Goal: Information Seeking & Learning: Learn about a topic

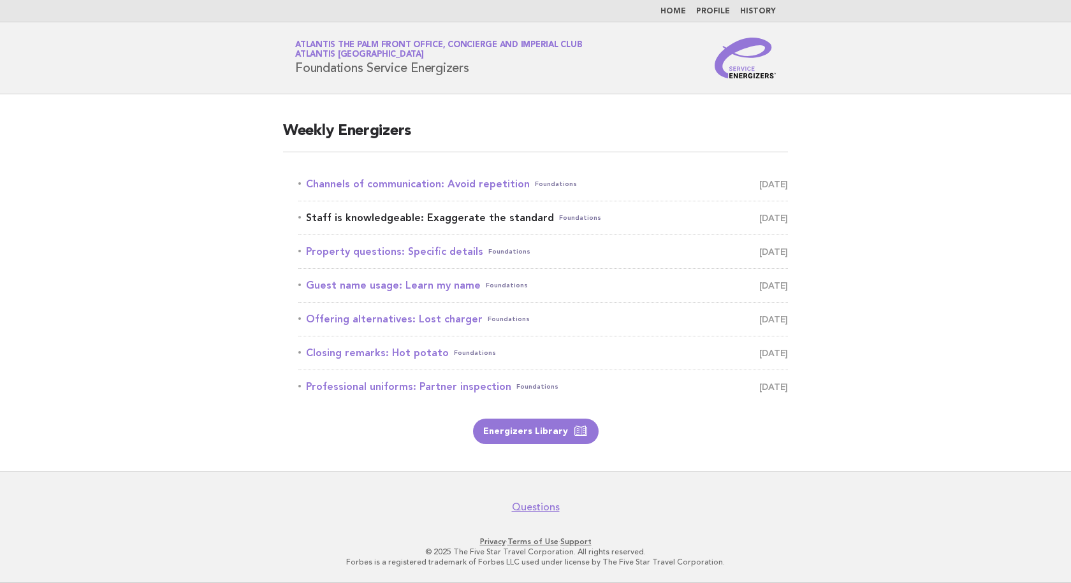
click at [422, 224] on link "Staff is knowledgeable: Exaggerate the standard Foundations [DATE]" at bounding box center [542, 218] width 489 height 18
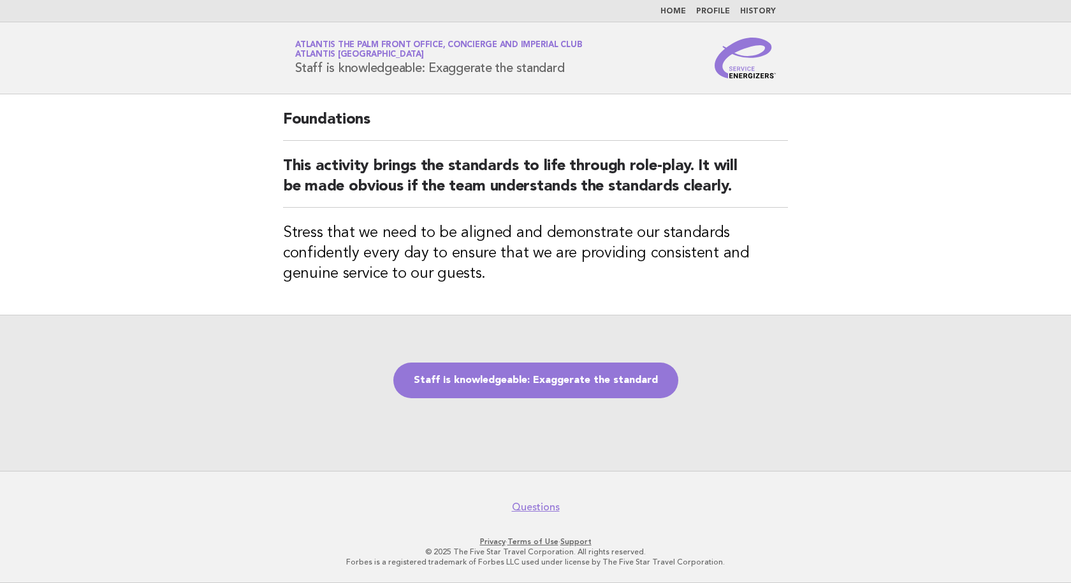
drag, startPoint x: 584, startPoint y: 70, endPoint x: 287, endPoint y: 69, distance: 297.0
click at [287, 69] on div "Service Energizers Atlantis The Palm Front Office, Concierge and Imperial Club …" at bounding box center [535, 58] width 516 height 41
copy h1 "Staff is knowledgeable: Exaggerate the standard"
click at [427, 134] on h2 "Foundations" at bounding box center [535, 125] width 505 height 31
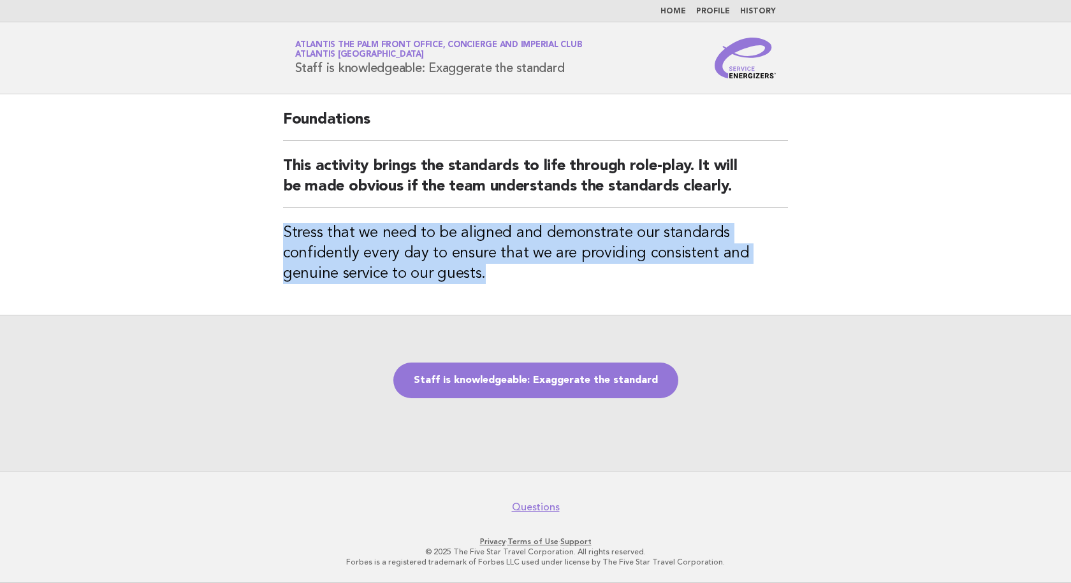
drag, startPoint x: 503, startPoint y: 277, endPoint x: 278, endPoint y: 240, distance: 228.1
click at [278, 240] on div "Foundations This activity brings the standards to life through role-play. It wi…" at bounding box center [535, 204] width 535 height 221
copy h3 "Stress that we need to be aligned and demonstrate our standards confidently eve…"
